Goal: Information Seeking & Learning: Compare options

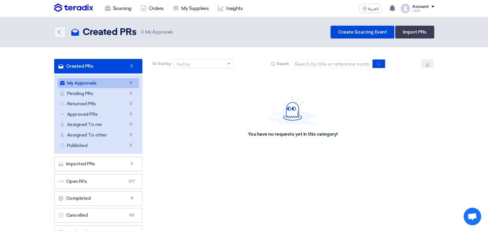
click at [86, 61] on link "Created PRs Created PRs 0" at bounding box center [98, 66] width 89 height 15
click at [61, 33] on icon "Back" at bounding box center [59, 32] width 7 height 7
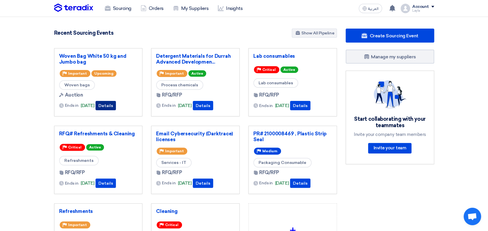
click at [114, 105] on button "Details" at bounding box center [106, 105] width 20 height 9
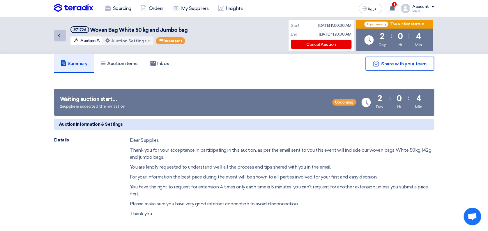
click at [56, 38] on icon "Back" at bounding box center [59, 35] width 7 height 7
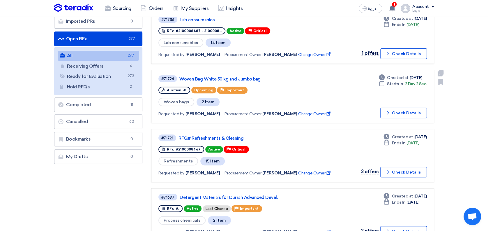
scroll to position [77, 0]
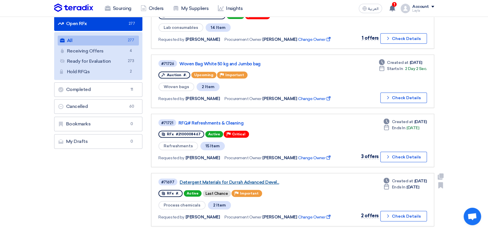
click at [213, 179] on link "Detergent Materials for Durrah Advanced Devel..." at bounding box center [253, 181] width 146 height 5
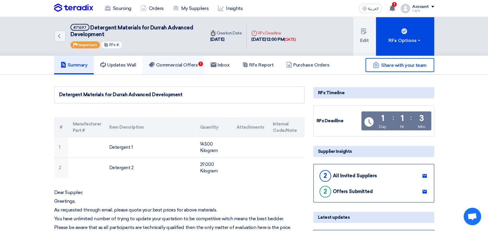
click at [174, 62] on h5 "Commercial Offers 1" at bounding box center [173, 65] width 49 height 6
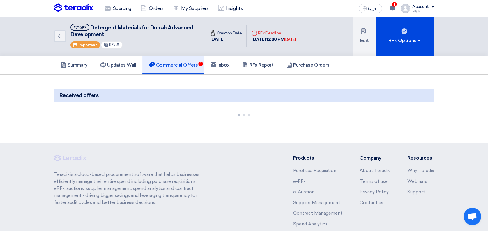
click at [467, 84] on section "Received offers" at bounding box center [244, 103] width 488 height 56
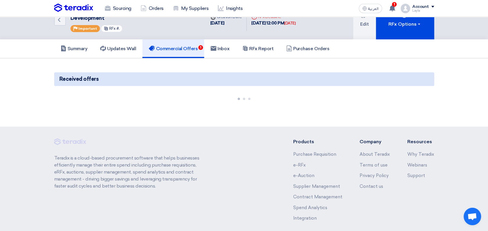
scroll to position [18, 0]
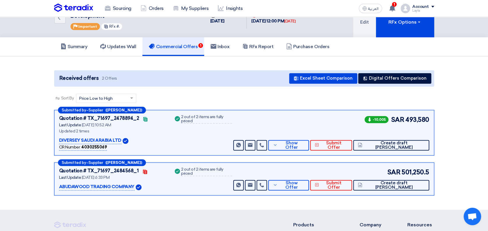
click at [473, 82] on section "Received offers 2 Offers Excel Sheet Comparison Digital Offers Comparison Sort …" at bounding box center [244, 132] width 488 height 153
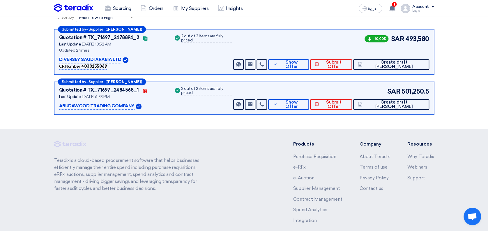
scroll to position [50, 0]
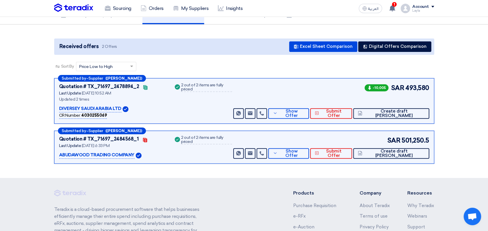
click at [474, 84] on section "Received offers 2 Offers Excel Sheet Comparison Digital Offers Comparison Sort …" at bounding box center [244, 100] width 488 height 153
click at [309, 116] on button "Show Offer" at bounding box center [288, 113] width 40 height 10
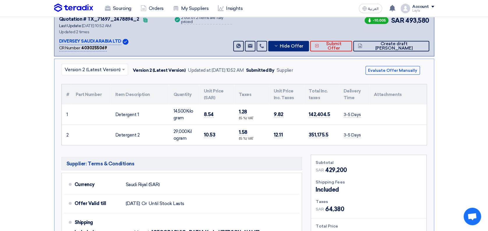
scroll to position [131, 0]
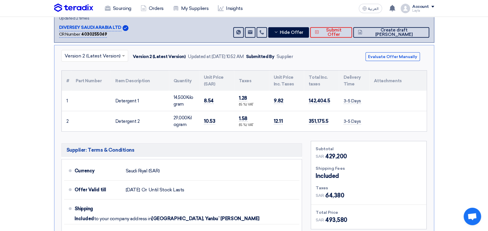
click at [477, 112] on section "Received offers 2 Offers Excel Sheet Comparison Digital Offers Comparison Sort …" at bounding box center [244, 131] width 488 height 377
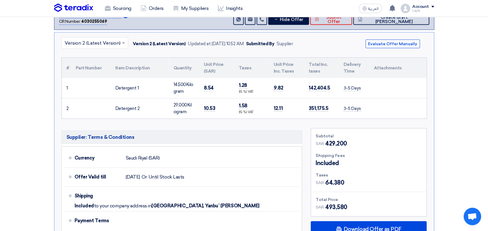
scroll to position [148, 0]
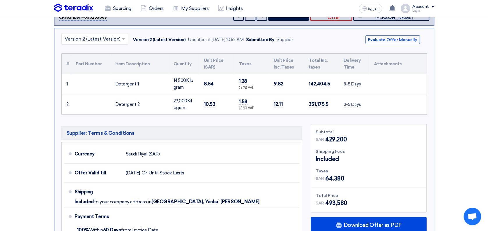
click at [475, 117] on section "Received offers 2 Offers Excel Sheet Comparison Digital Offers Comparison Sort …" at bounding box center [244, 115] width 488 height 377
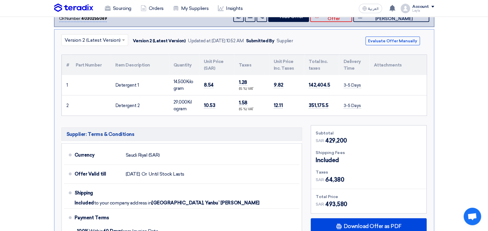
scroll to position [167, 0]
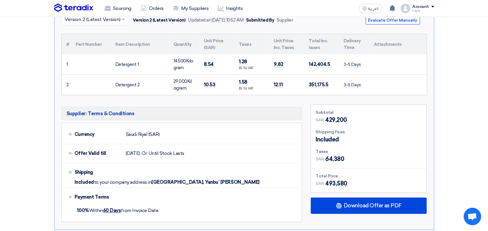
click at [480, 119] on section "Received offers 2 Offers Excel Sheet Comparison Digital Offers Comparison Sort …" at bounding box center [244, 95] width 488 height 377
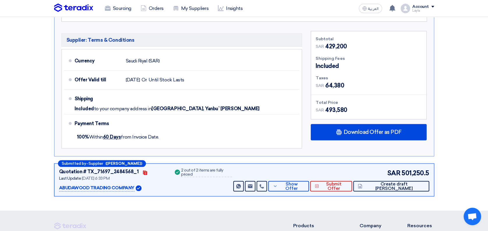
scroll to position [284, 0]
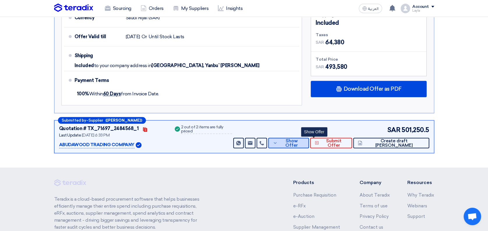
click at [304, 143] on span "Show Offer" at bounding box center [291, 143] width 25 height 9
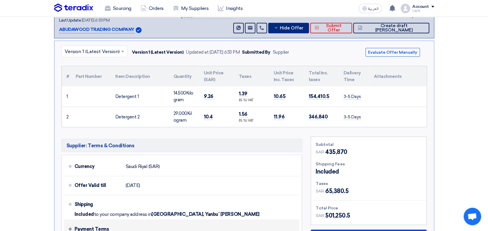
scroll to position [167, 0]
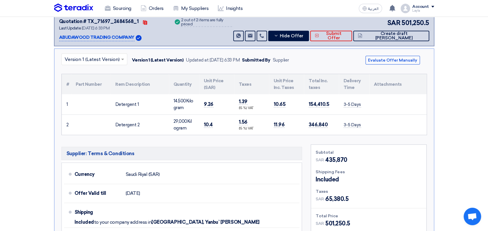
click at [22, 117] on section "Received offers 2 Offers Excel Sheet Comparison Digital Offers Comparison Sort …" at bounding box center [244, 94] width 488 height 375
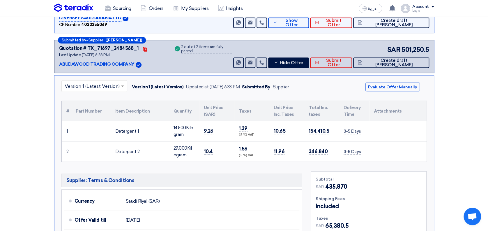
scroll to position [90, 0]
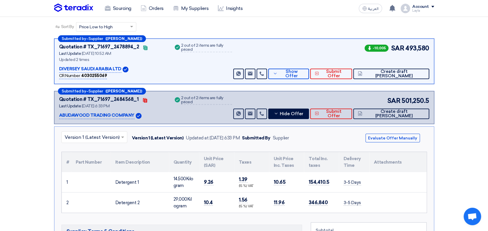
click at [454, 101] on section "Received offers 2 Offers Excel Sheet Comparison Digital Offers Comparison Sort …" at bounding box center [244, 172] width 488 height 375
click at [471, 103] on section "Received offers 2 Offers Excel Sheet Comparison Digital Offers Comparison Sort …" at bounding box center [244, 172] width 488 height 375
click at [304, 71] on span "Show Offer" at bounding box center [291, 73] width 25 height 9
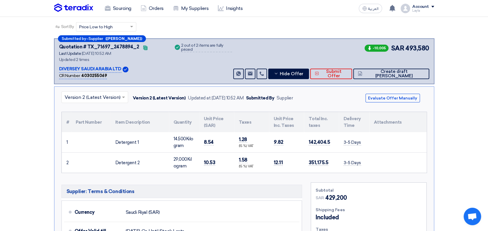
click at [475, 104] on section "Received offers 2 Offers Excel Sheet Comparison Digital Offers Comparison Sort …" at bounding box center [244, 173] width 488 height 377
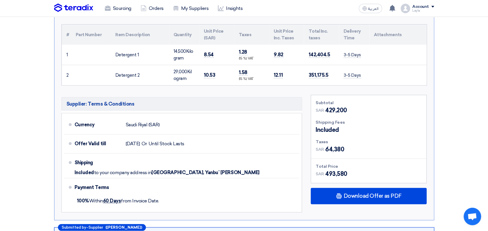
scroll to position [167, 0]
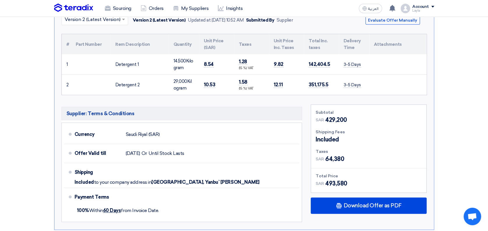
click at [461, 95] on section "Received offers 2 Offers Excel Sheet Comparison Digital Offers Comparison Sort …" at bounding box center [244, 95] width 488 height 377
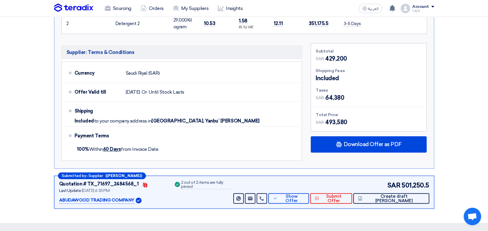
scroll to position [245, 0]
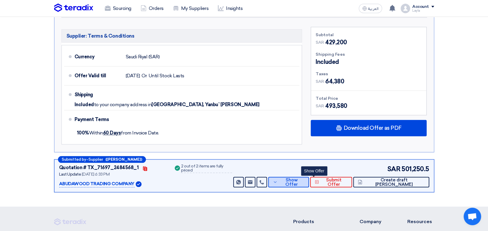
click at [278, 180] on icon at bounding box center [275, 181] width 5 height 5
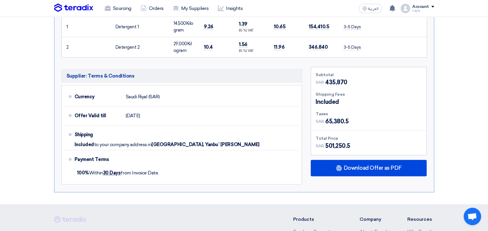
click at [30, 98] on section "Received offers 2 Offers Excel Sheet Comparison Digital Offers Comparison Sort …" at bounding box center [244, 17] width 488 height 375
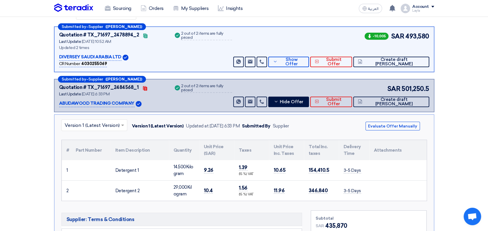
scroll to position [90, 0]
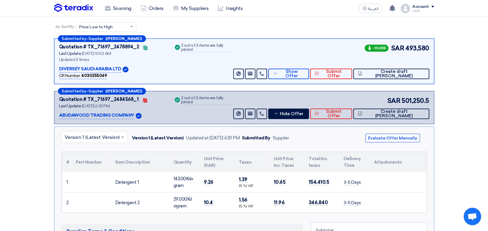
click at [475, 79] on section "Received offers 2 Offers Excel Sheet Comparison Digital Offers Comparison Sort …" at bounding box center [244, 172] width 488 height 375
drag, startPoint x: 465, startPoint y: 113, endPoint x: 472, endPoint y: 103, distance: 12.7
click at [465, 112] on section "Received offers 2 Offers Excel Sheet Comparison Digital Offers Comparison Sort …" at bounding box center [244, 172] width 488 height 375
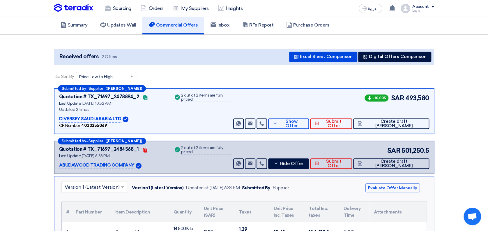
scroll to position [0, 0]
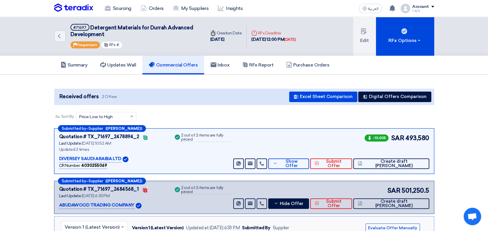
click at [469, 68] on div "Summary Updates Wall Commercial Offers Inbox RFx Report Purchase Orders" at bounding box center [244, 65] width 488 height 19
